Goal: Task Accomplishment & Management: Use online tool/utility

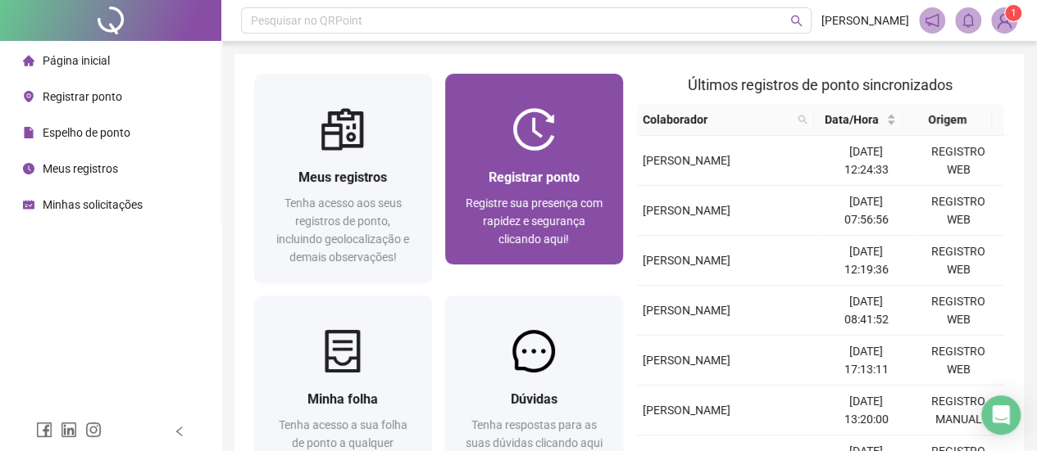
click at [569, 127] on div at bounding box center [534, 129] width 178 height 43
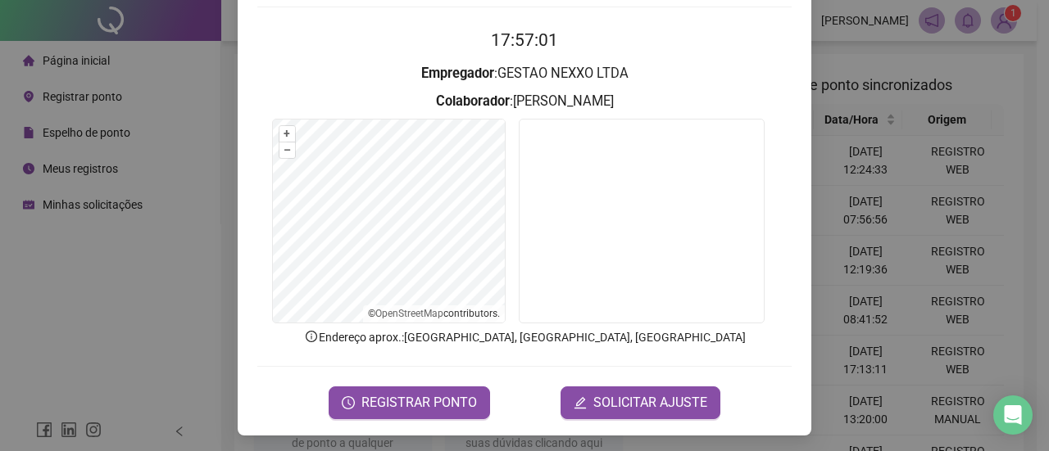
scroll to position [151, 0]
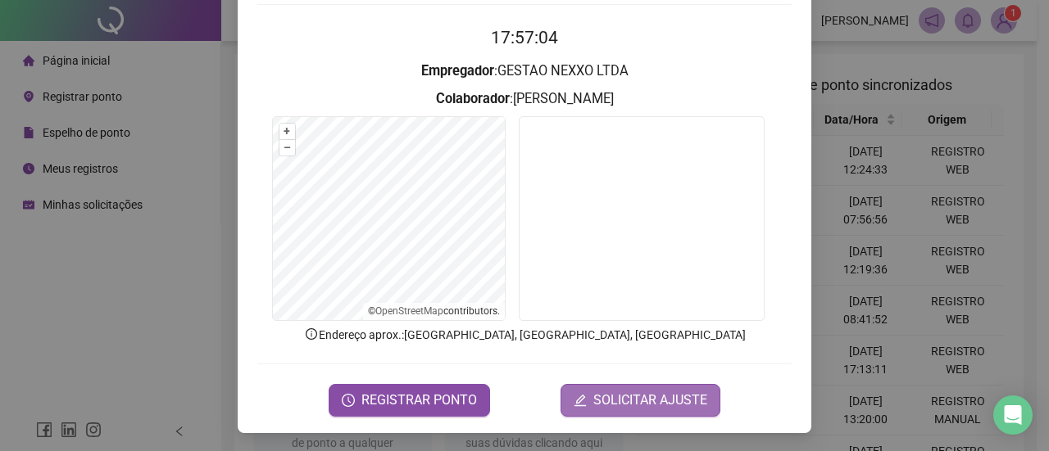
click at [596, 397] on span "SOLICITAR AJUSTE" at bounding box center [650, 401] width 114 height 20
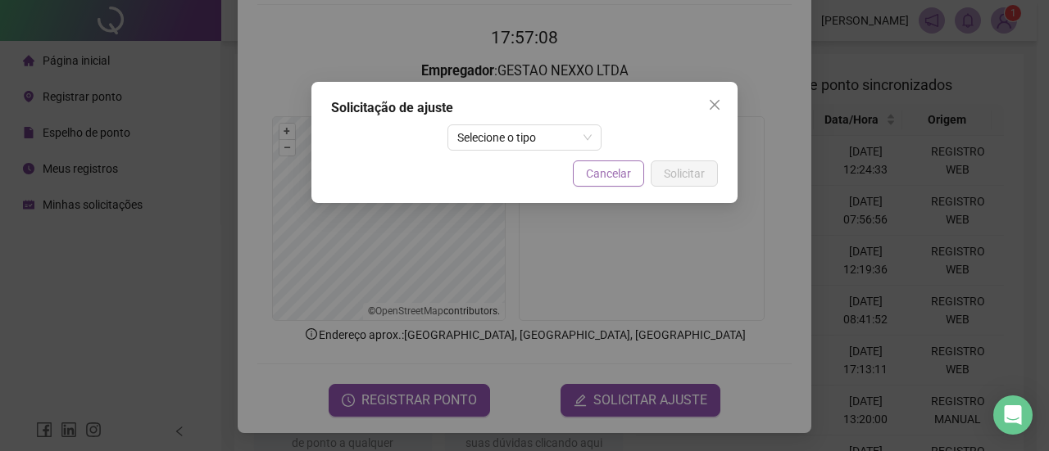
click at [598, 178] on span "Cancelar" at bounding box center [608, 174] width 45 height 18
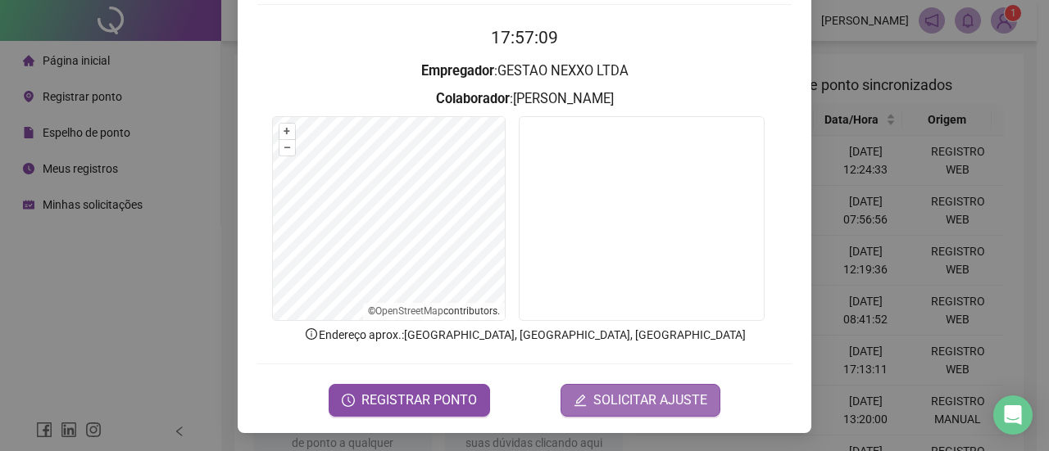
click at [652, 396] on span "SOLICITAR AJUSTE" at bounding box center [650, 401] width 114 height 20
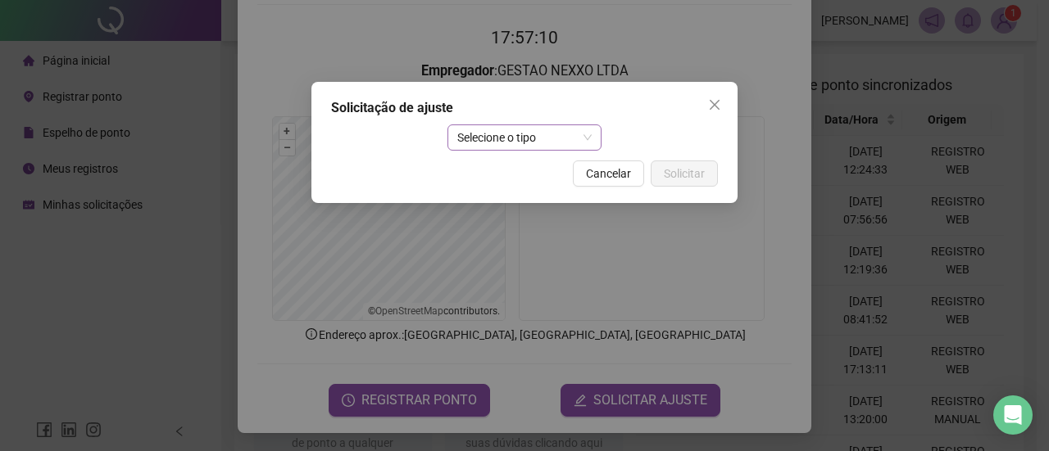
click at [556, 138] on span "Selecione o tipo" at bounding box center [524, 137] width 135 height 25
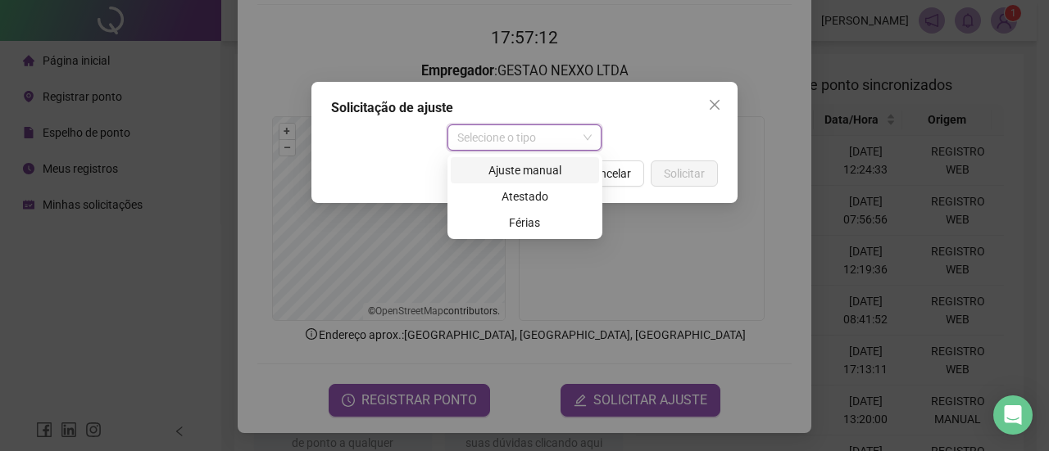
click at [635, 145] on div "Selecione o tipo" at bounding box center [524, 138] width 387 height 26
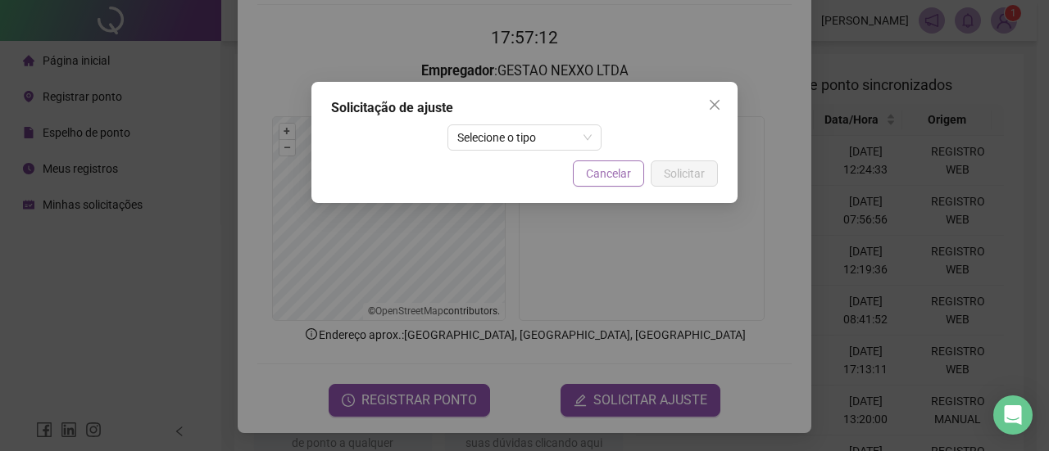
click at [611, 179] on span "Cancelar" at bounding box center [608, 174] width 45 height 18
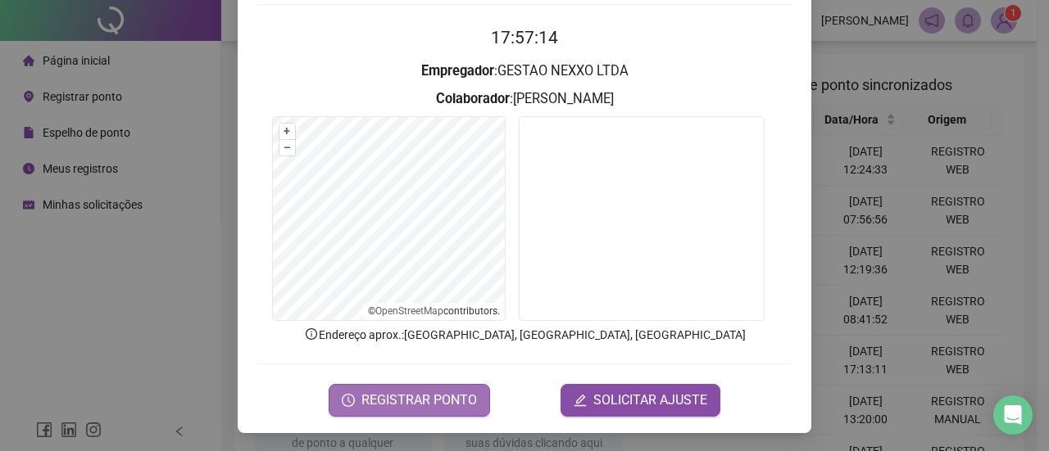
click at [433, 394] on span "REGISTRAR PONTO" at bounding box center [419, 401] width 116 height 20
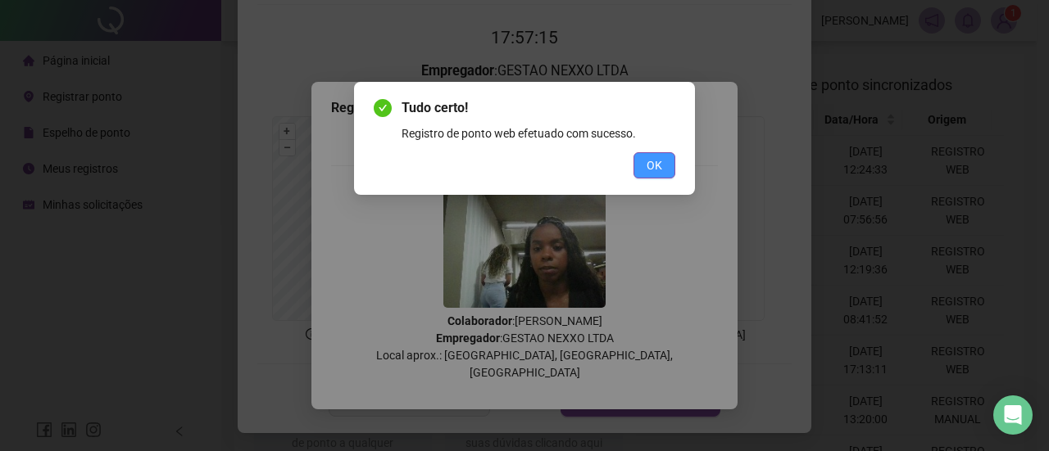
click at [646, 164] on button "OK" at bounding box center [654, 165] width 42 height 26
